Goal: Check status

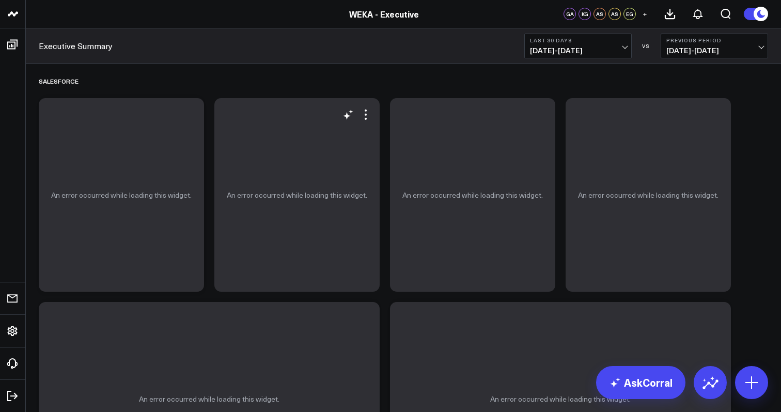
click at [369, 122] on div "An error occurred while loading this widget." at bounding box center [296, 195] width 165 height 194
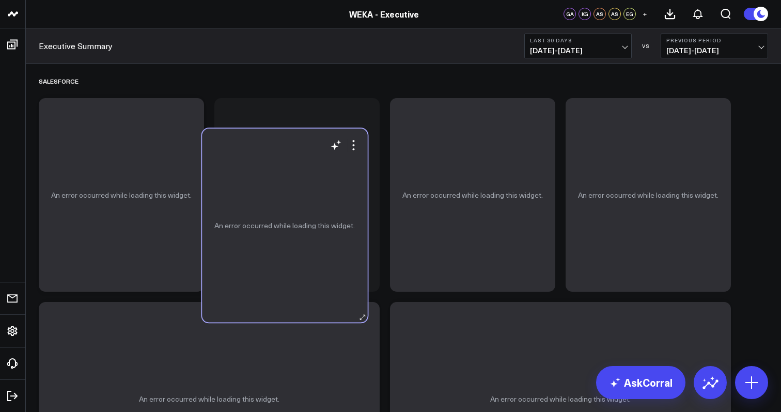
click at [357, 152] on div "An error occurred while loading this widget." at bounding box center [284, 226] width 165 height 194
